Goal: Check status

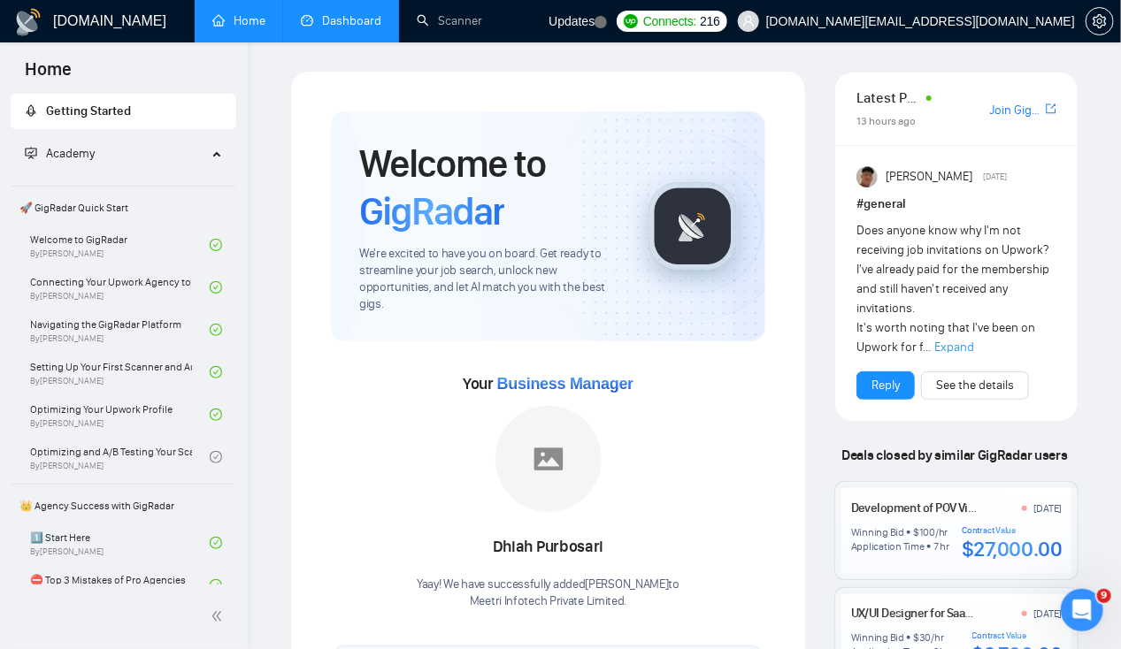
click at [333, 20] on link "Dashboard" at bounding box center [341, 20] width 80 height 15
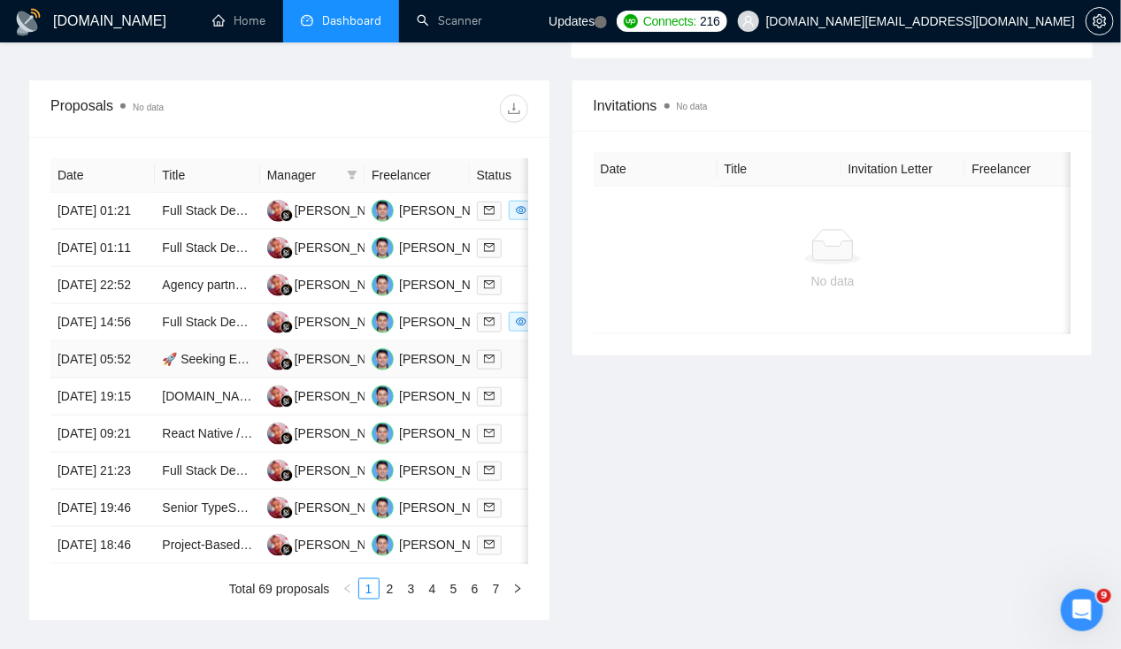
click at [58, 379] on td "[DATE] 05:52" at bounding box center [102, 359] width 104 height 37
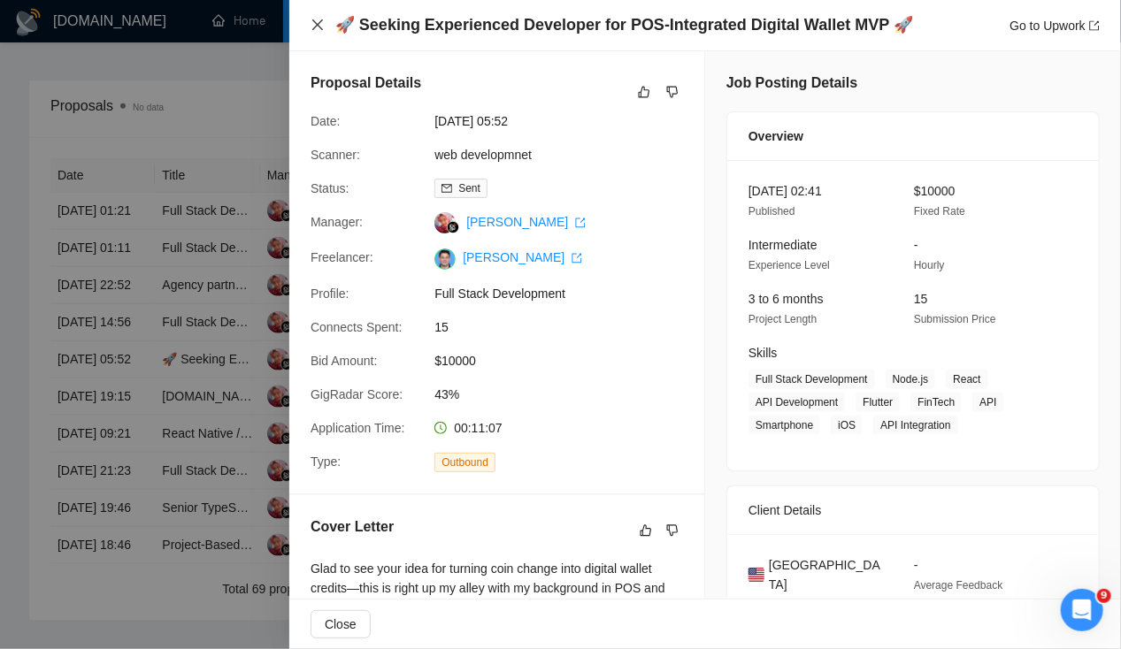
click at [318, 19] on icon "close" at bounding box center [317, 25] width 14 height 14
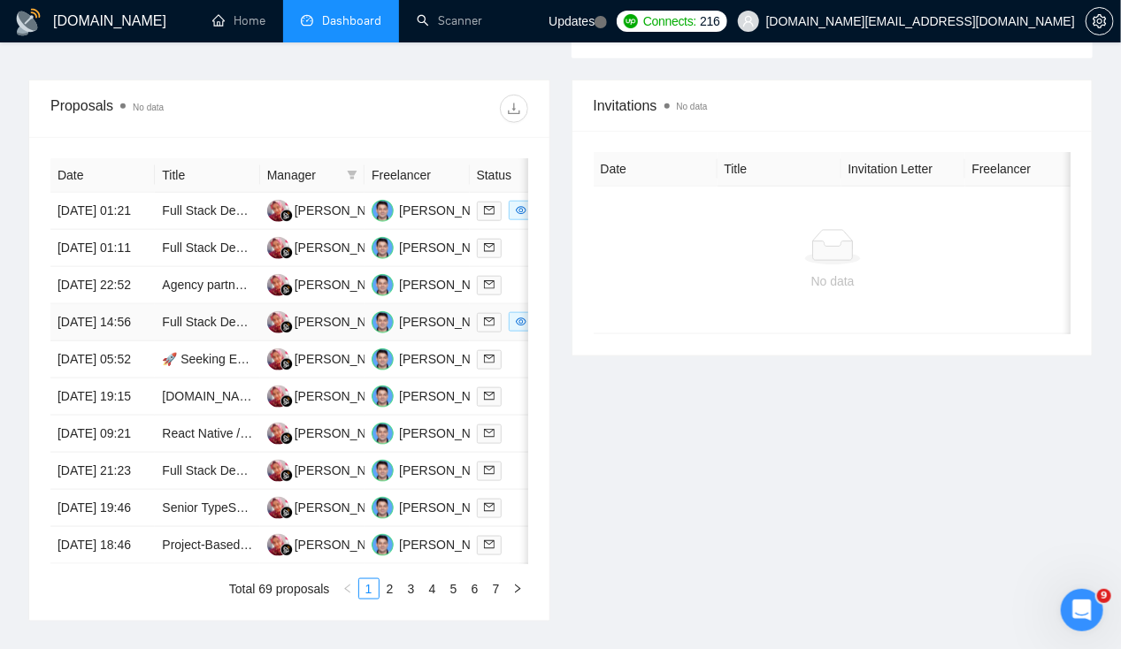
click at [80, 341] on td "[DATE] 14:56" at bounding box center [102, 322] width 104 height 37
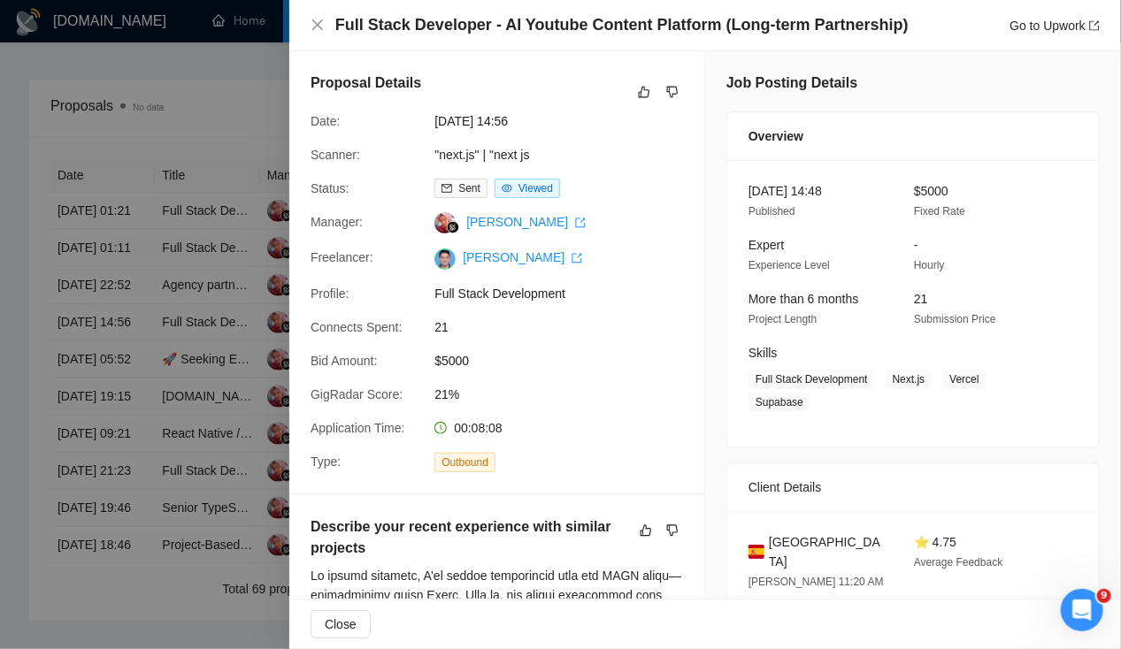
click at [3, 428] on div at bounding box center [560, 324] width 1121 height 649
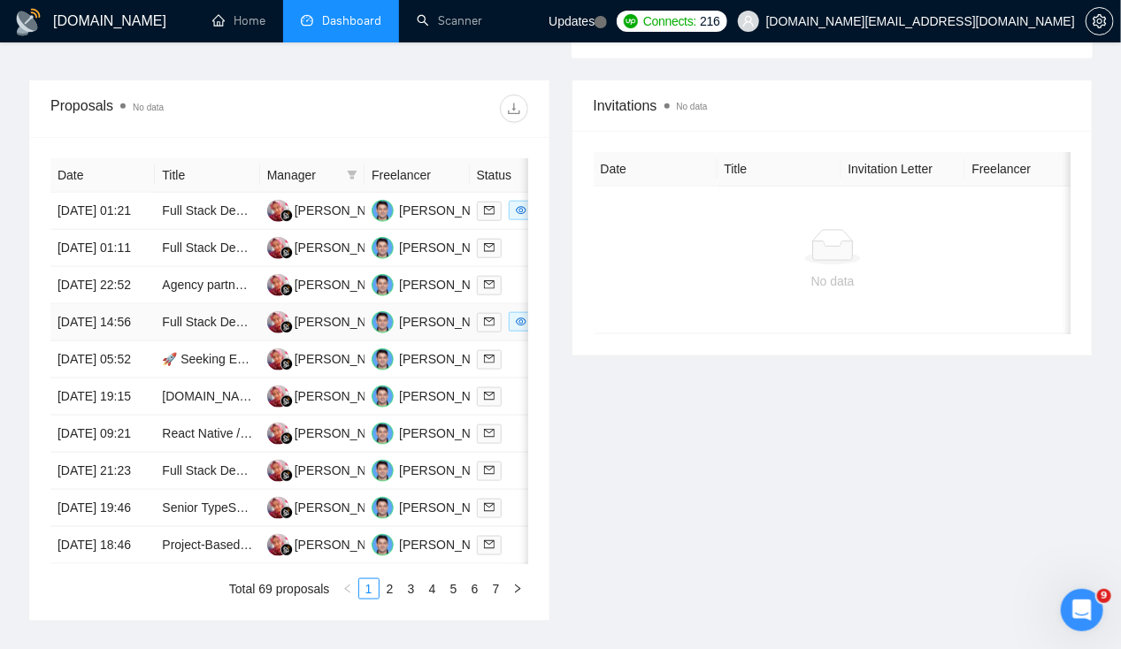
click at [82, 341] on td "[DATE] 14:56" at bounding box center [102, 322] width 104 height 37
click at [103, 341] on td "[DATE] 14:56" at bounding box center [102, 322] width 104 height 37
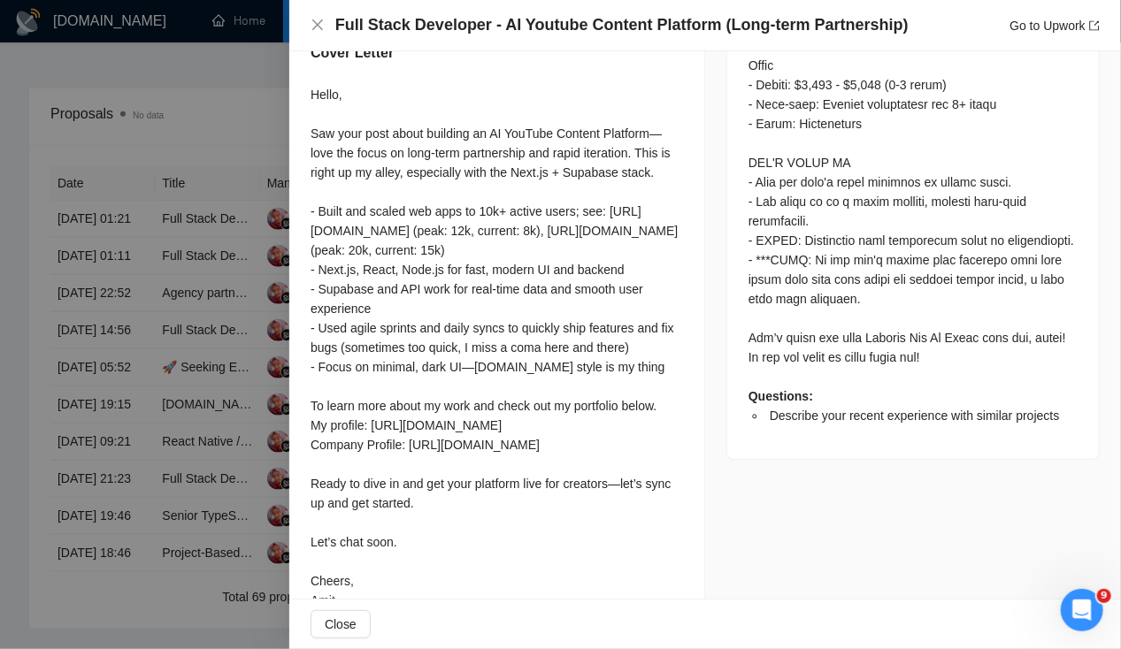
scroll to position [1138, 0]
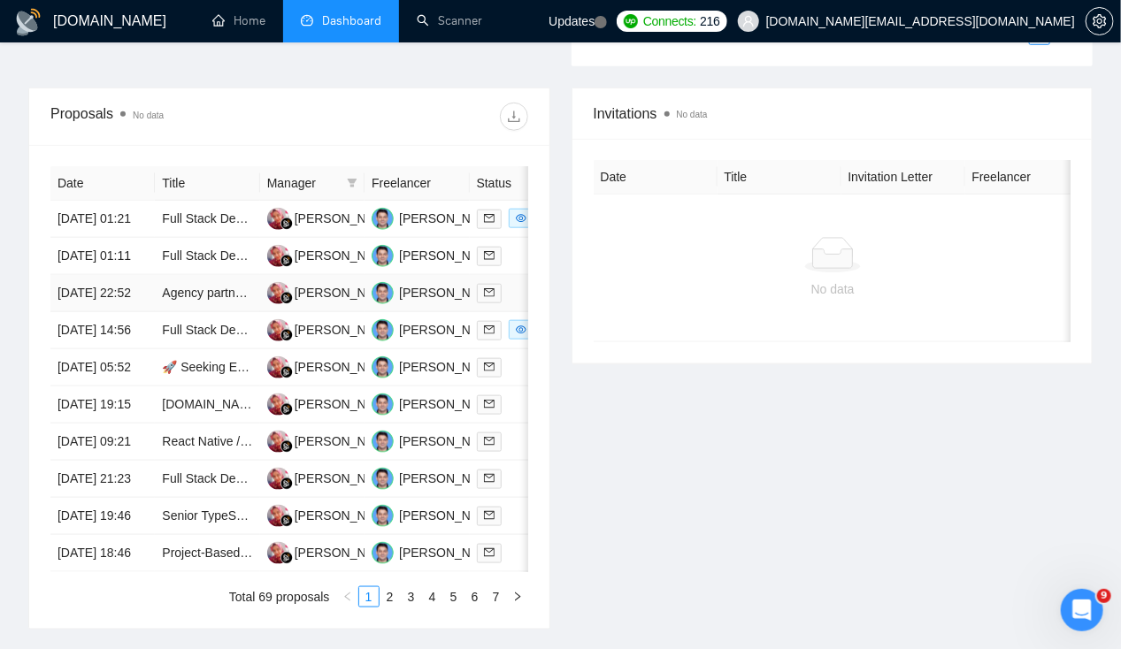
click at [87, 312] on td "[DATE] 22:52" at bounding box center [102, 293] width 104 height 37
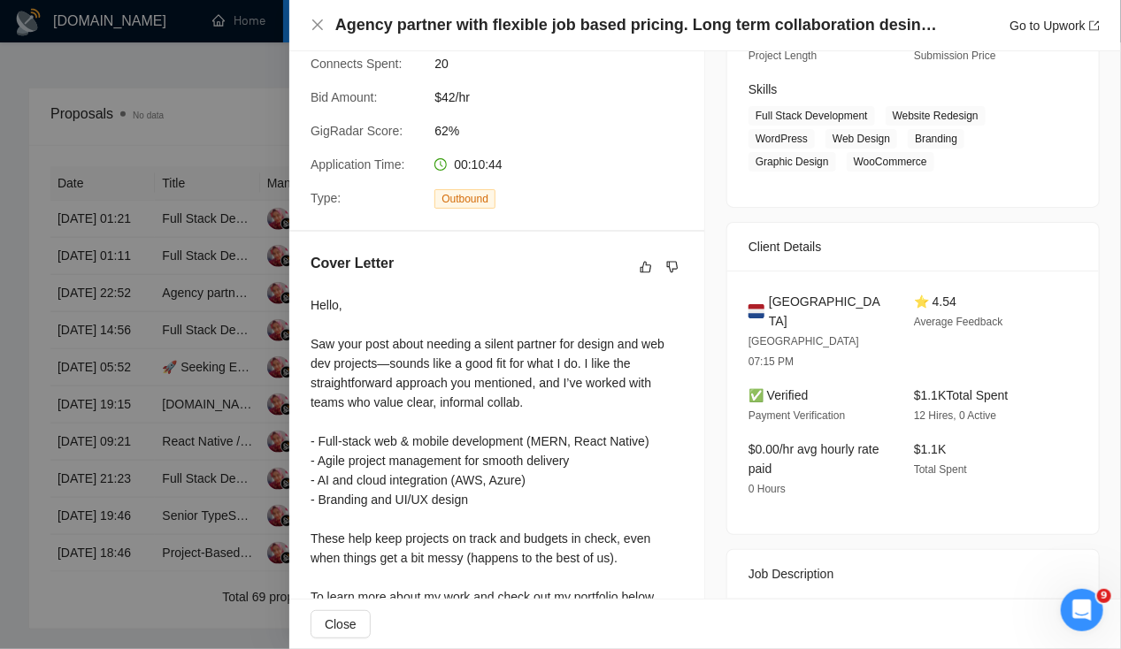
scroll to position [0, 0]
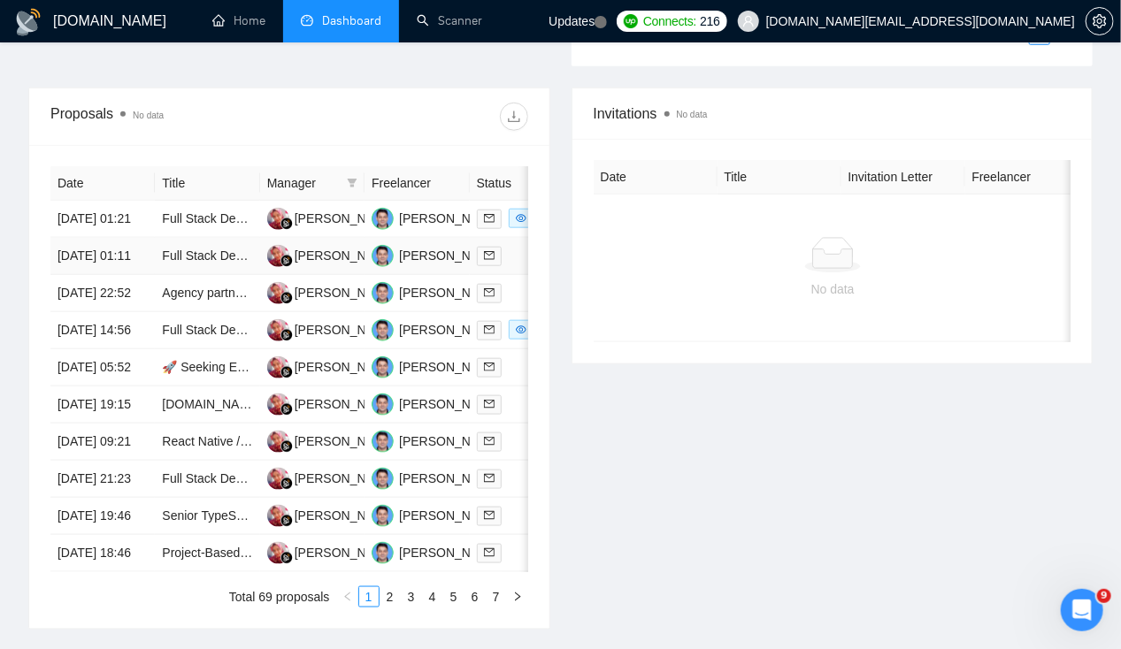
click at [97, 254] on td "[DATE] 01:11" at bounding box center [102, 256] width 104 height 37
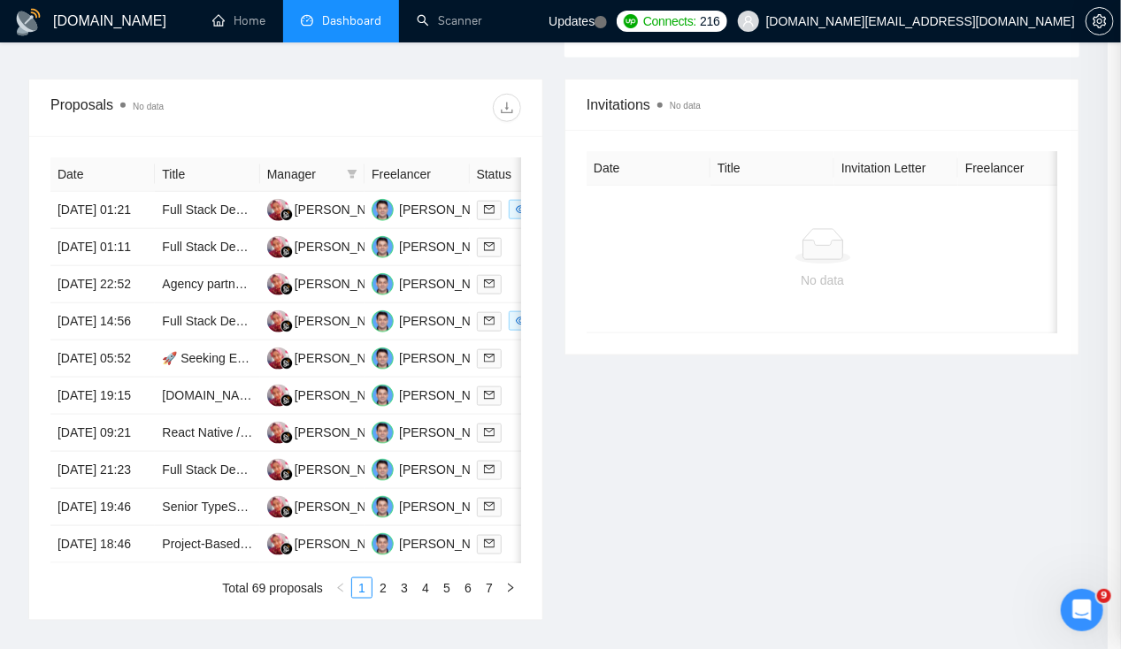
scroll to position [619, 0]
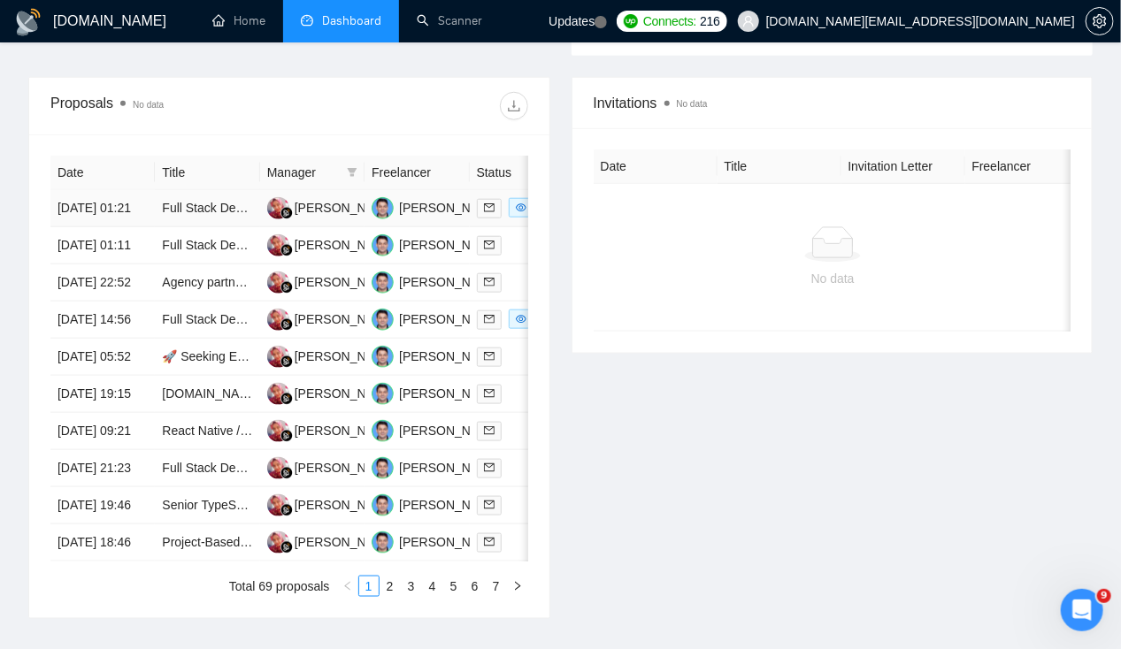
click at [119, 190] on td "[DATE] 01:21" at bounding box center [102, 208] width 104 height 37
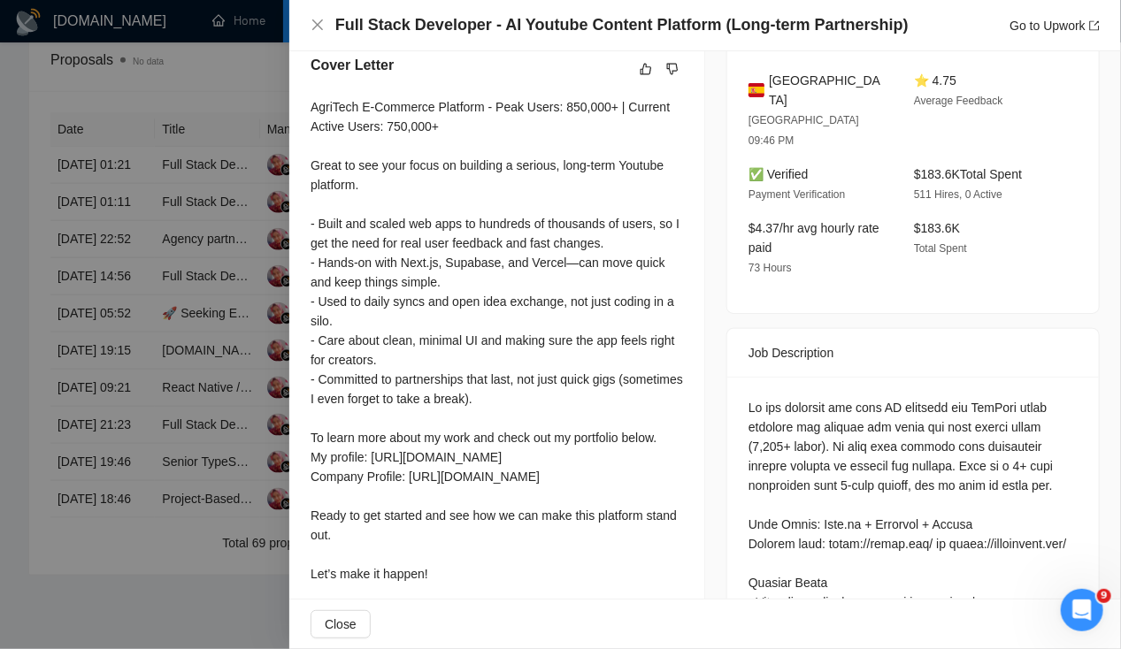
scroll to position [0, 0]
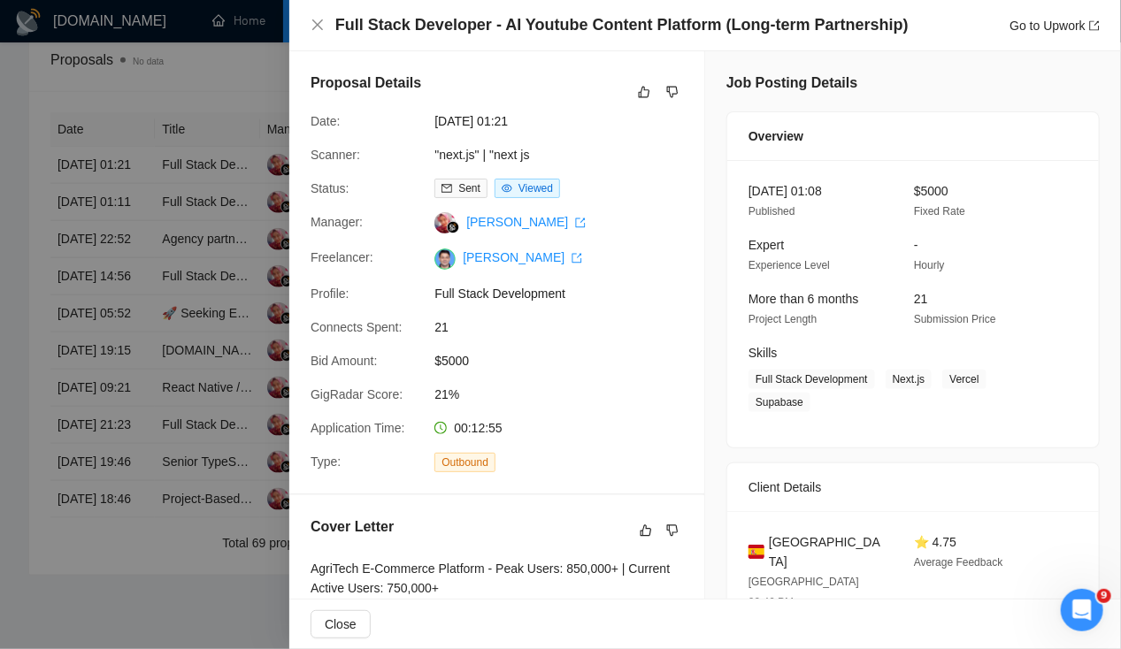
click at [83, 306] on div at bounding box center [560, 324] width 1121 height 649
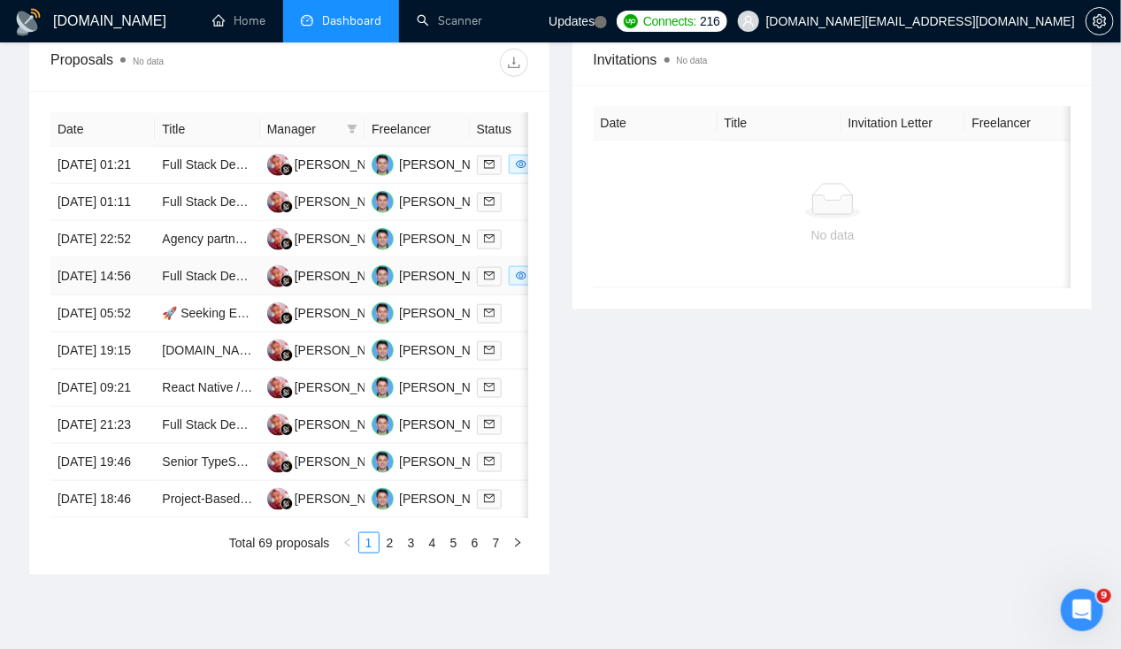
drag, startPoint x: 83, startPoint y: 306, endPoint x: 68, endPoint y: 300, distance: 16.3
click at [68, 295] on td "[DATE] 14:56" at bounding box center [102, 276] width 104 height 37
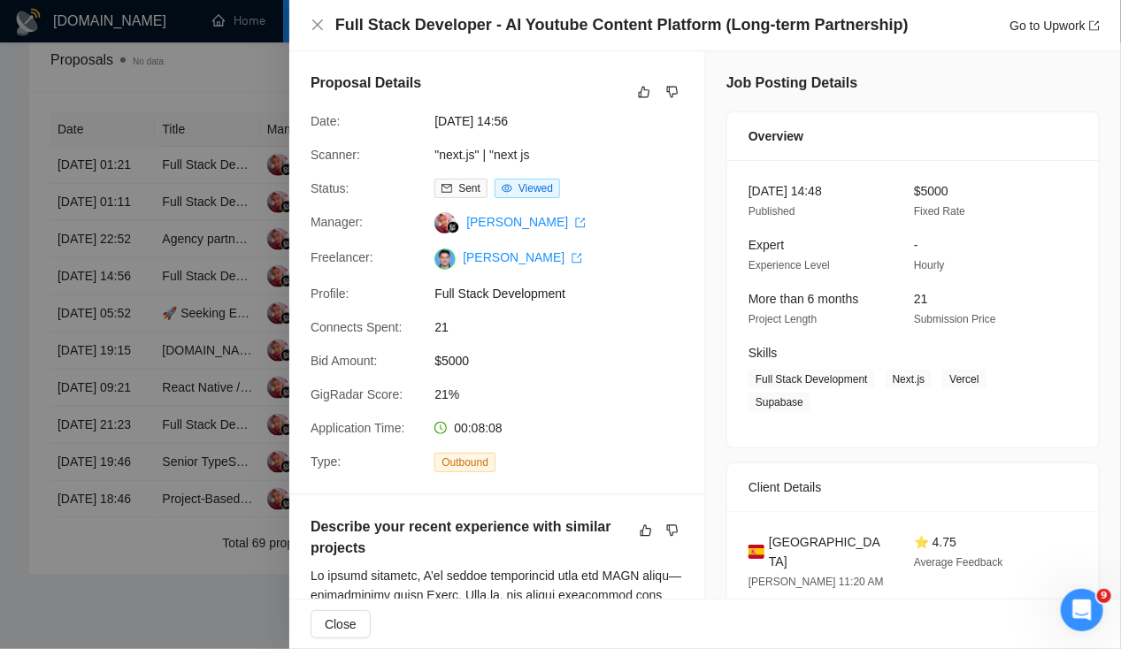
click at [73, 125] on div at bounding box center [560, 324] width 1121 height 649
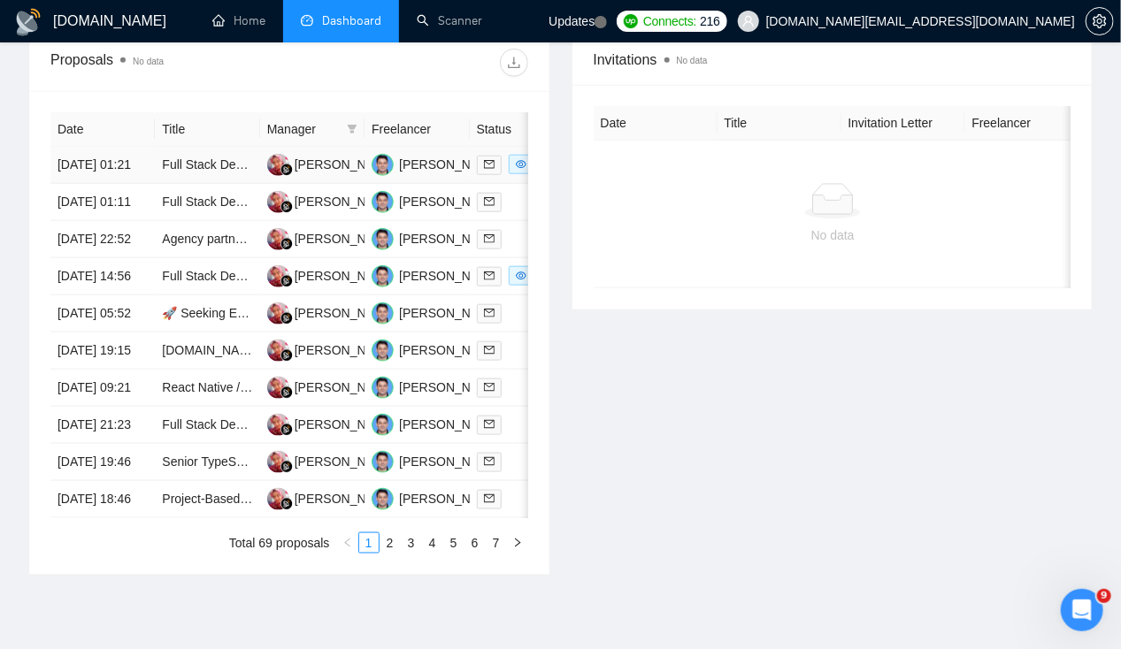
click at [73, 147] on td "[DATE] 01:21" at bounding box center [102, 165] width 104 height 37
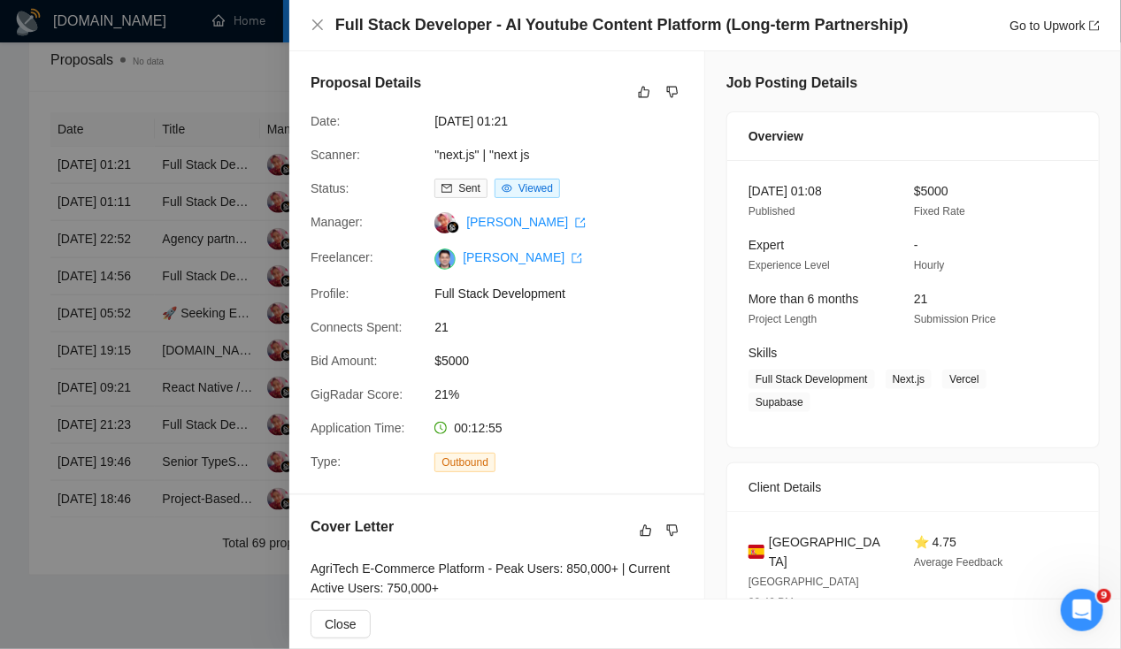
click at [77, 310] on div at bounding box center [560, 324] width 1121 height 649
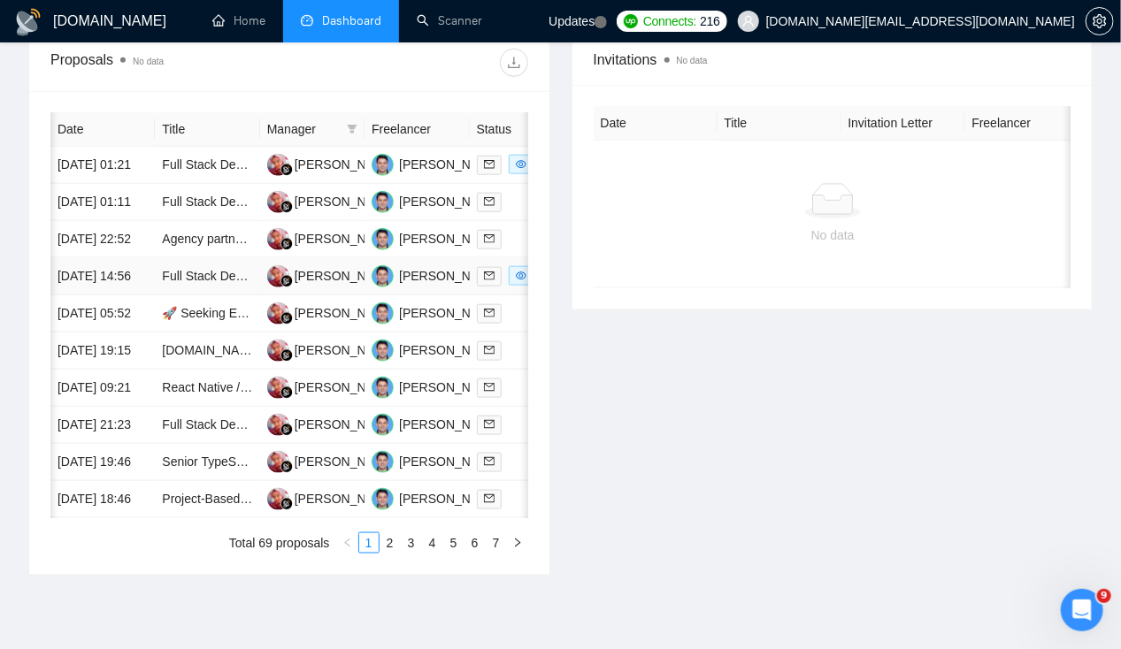
scroll to position [0, 2]
click at [89, 147] on td "[DATE] 01:21" at bounding box center [101, 165] width 104 height 37
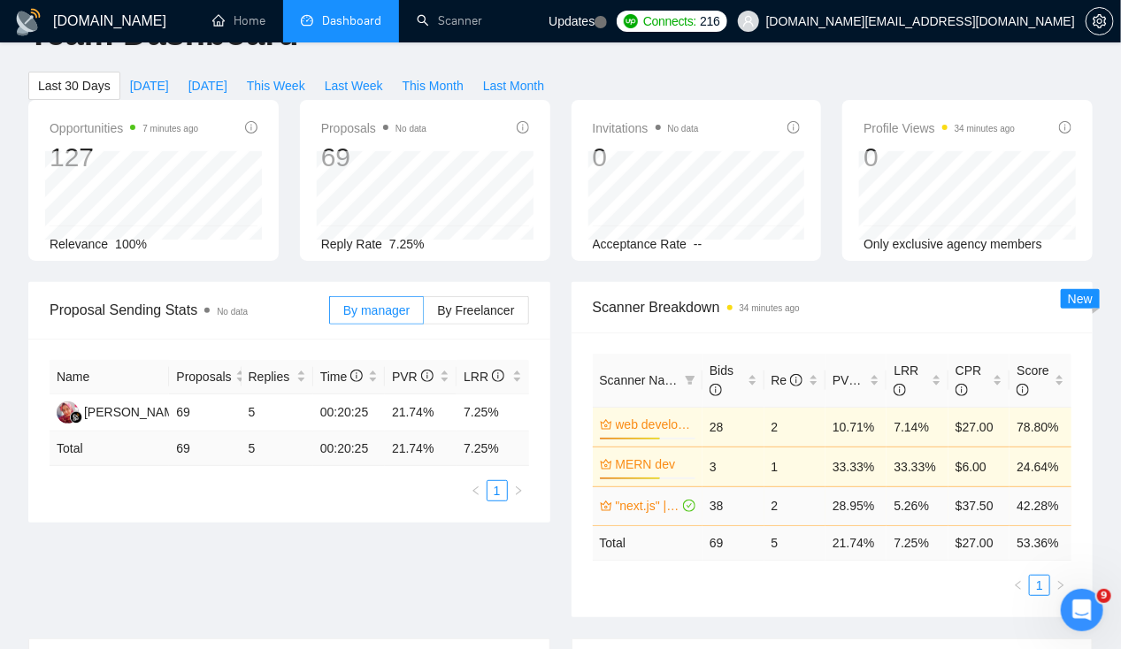
scroll to position [0, 0]
